Goal: Find contact information: Find contact information

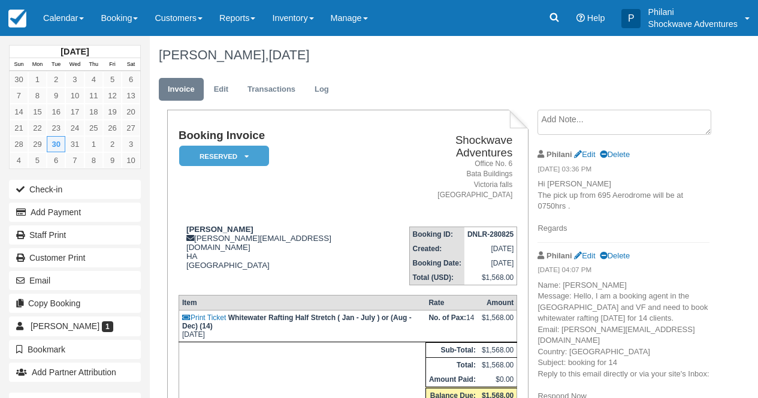
click at [65, 23] on link "Calendar" at bounding box center [64, 18] width 58 height 36
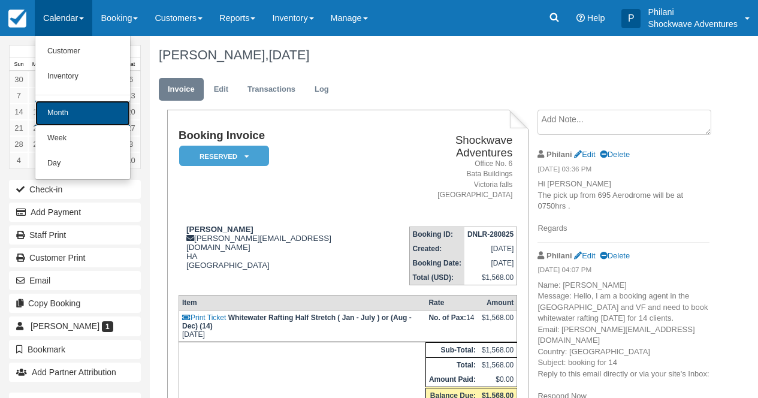
click at [89, 120] on link "Month" at bounding box center [82, 113] width 95 height 25
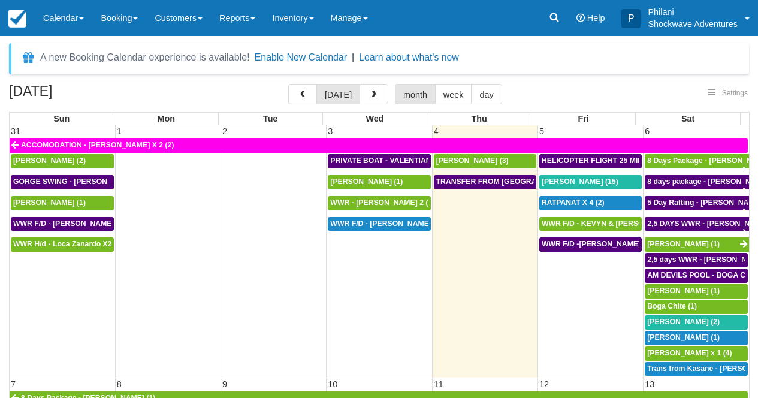
select select
click at [399, 182] on div "[PERSON_NAME] (1)" at bounding box center [379, 182] width 98 height 10
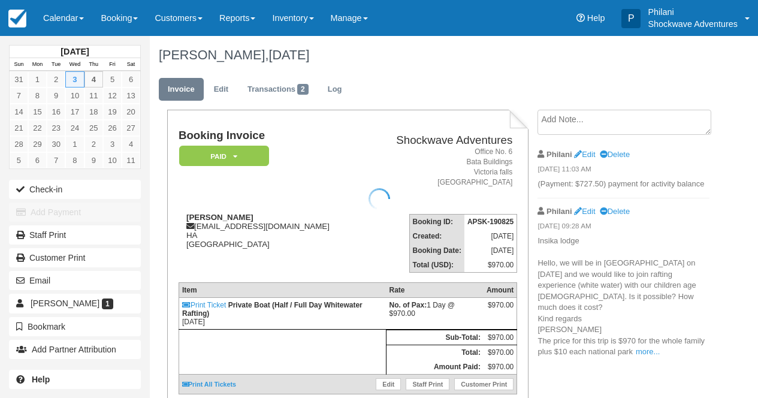
scroll to position [19, 0]
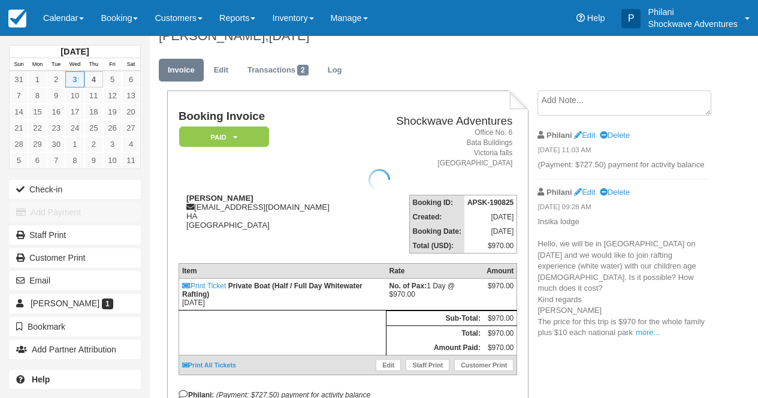
click at [271, 206] on div at bounding box center [379, 180] width 758 height 398
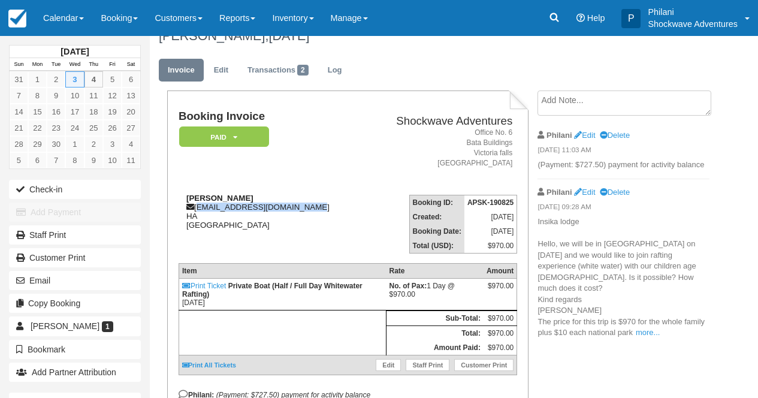
drag, startPoint x: 197, startPoint y: 209, endPoint x: 308, endPoint y: 210, distance: 110.3
click at [308, 210] on div "Valentina Zenobi valentinazenobi@icloud.com HA Zimbabwe" at bounding box center [271, 212] width 185 height 36
copy div "valentinazenobi@icloud.com"
